Goal: Navigation & Orientation: Find specific page/section

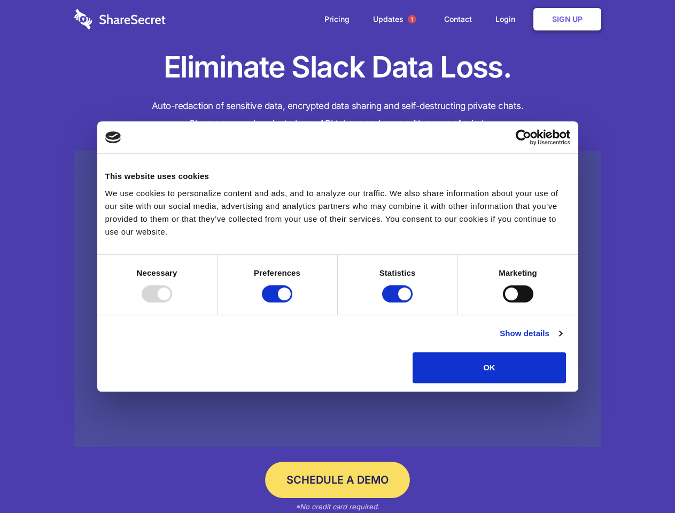
click at [172, 302] on div at bounding box center [157, 293] width 30 height 17
click at [292, 302] on input "Preferences" at bounding box center [277, 293] width 30 height 17
checkbox input "false"
click at [398, 302] on input "Statistics" at bounding box center [397, 293] width 30 height 17
checkbox input "false"
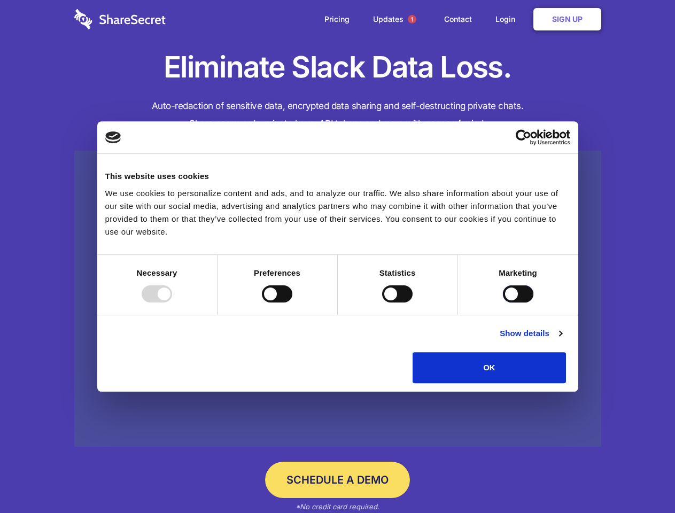
click at [503, 302] on input "Marketing" at bounding box center [518, 293] width 30 height 17
checkbox input "true"
click at [561, 340] on link "Show details" at bounding box center [530, 333] width 62 height 13
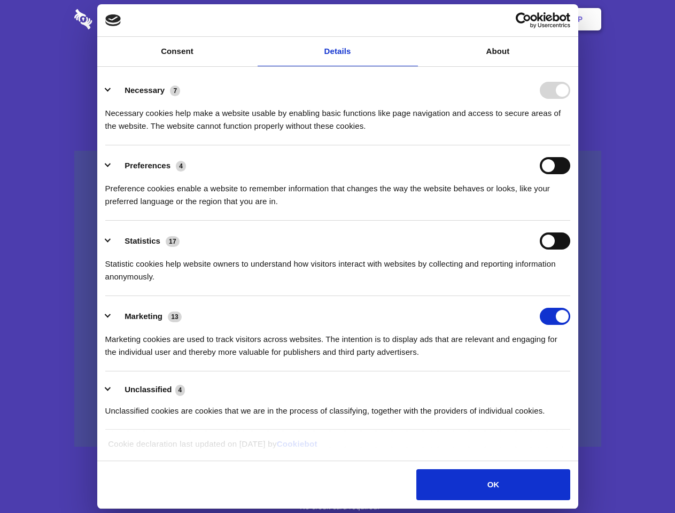
click at [575, 387] on ul "Necessary 7 Necessary cookies help make a website usable by enabling basic func…" at bounding box center [337, 250] width 475 height 360
click at [411, 19] on span "1" at bounding box center [411, 19] width 9 height 9
